Goal: Manage account settings

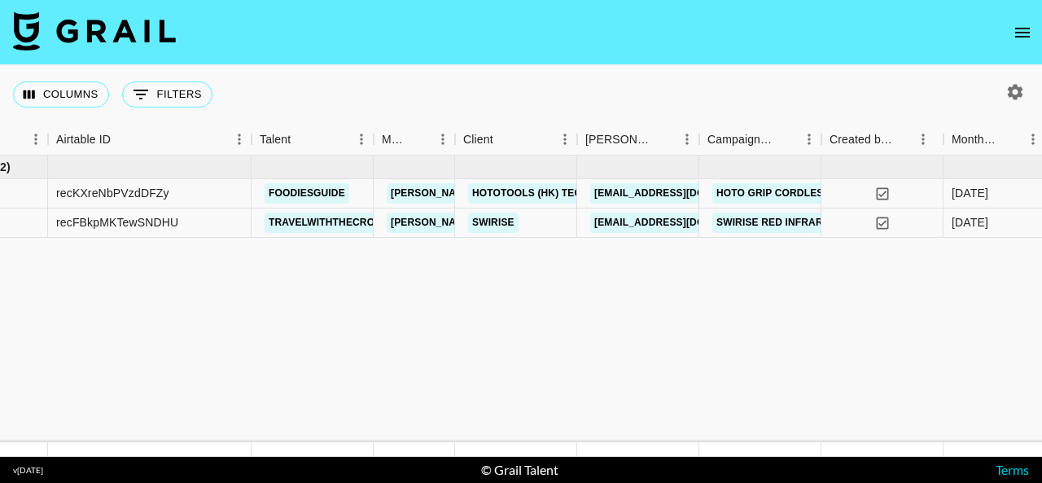
scroll to position [0, 92]
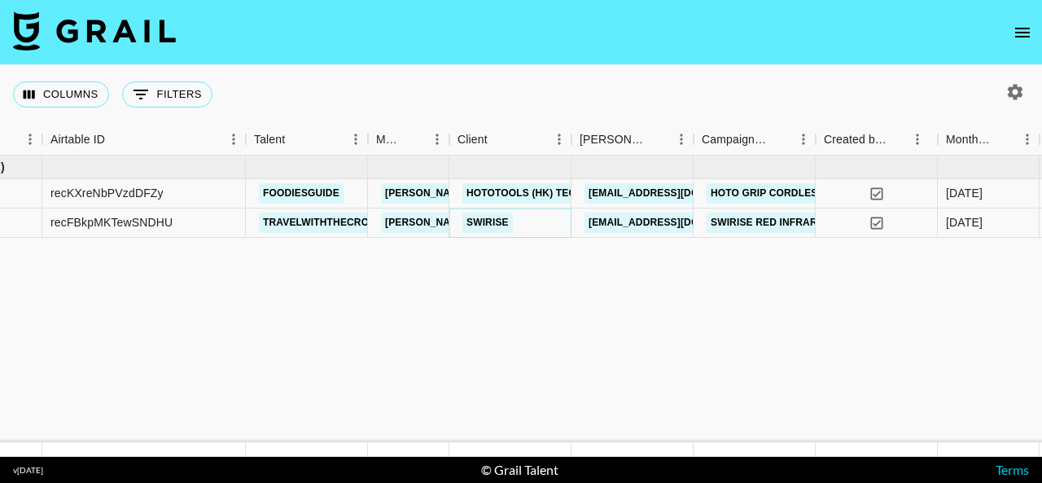
click at [500, 221] on link "SWIRISE" at bounding box center [487, 222] width 50 height 20
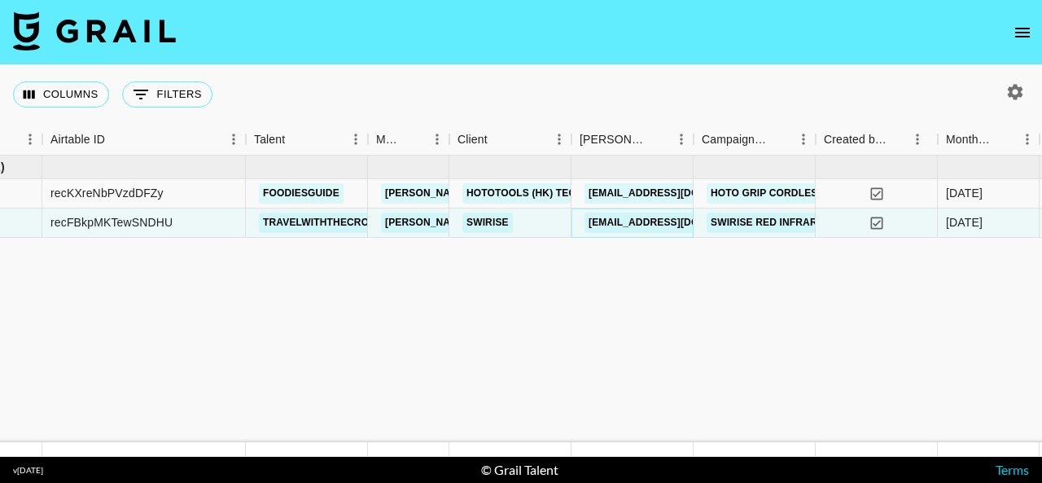
click at [636, 222] on link "[EMAIL_ADDRESS][DOMAIN_NAME]" at bounding box center [675, 222] width 182 height 20
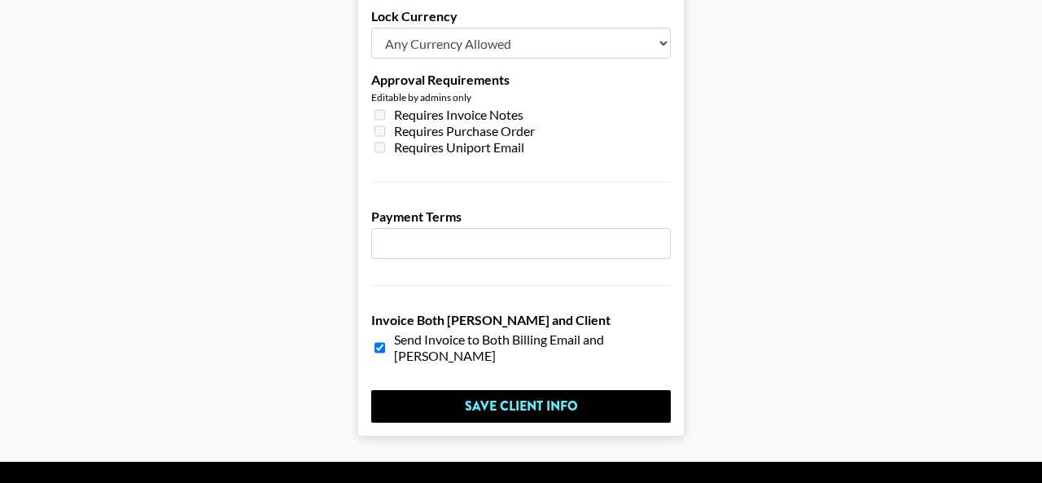
scroll to position [1343, 0]
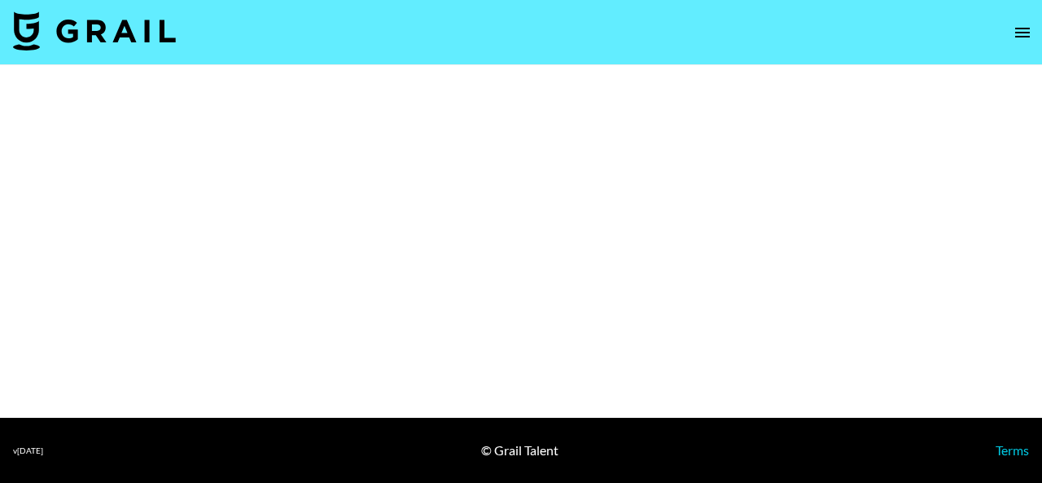
select select "Brand"
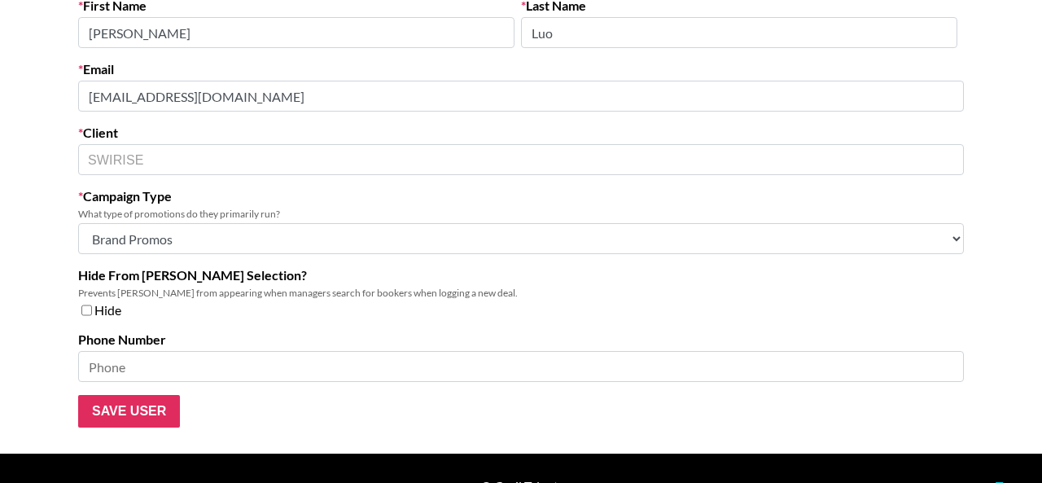
scroll to position [111, 0]
